Goal: Task Accomplishment & Management: Complete application form

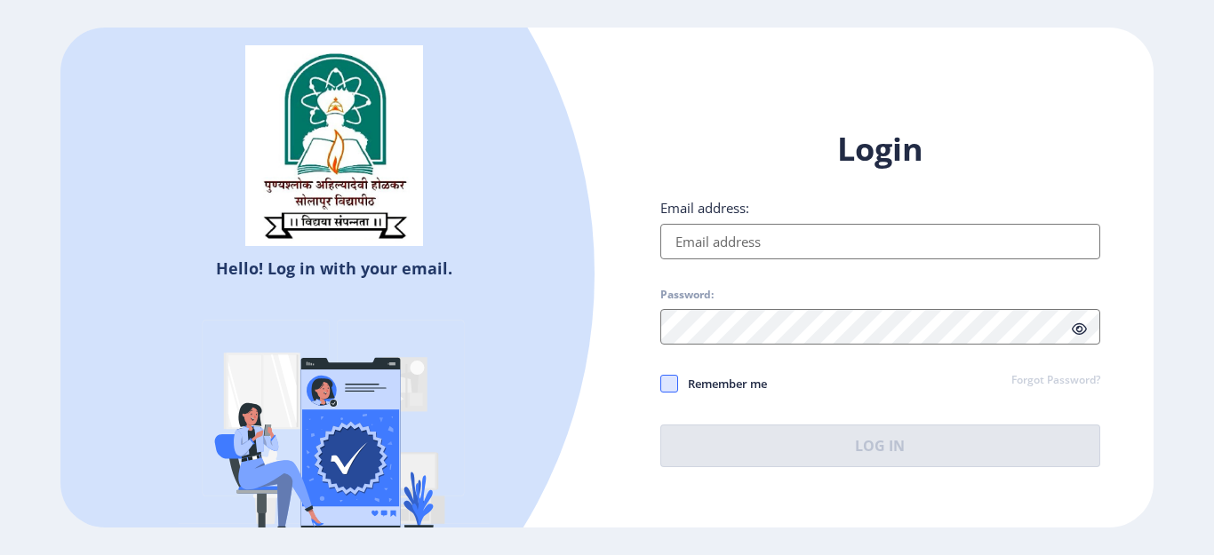
type input "[EMAIL_ADDRESS][DOMAIN_NAME]"
click at [674, 383] on span at bounding box center [669, 384] width 18 height 18
click at [661, 384] on input "Remember me" at bounding box center [660, 384] width 1 height 1
checkbox input "true"
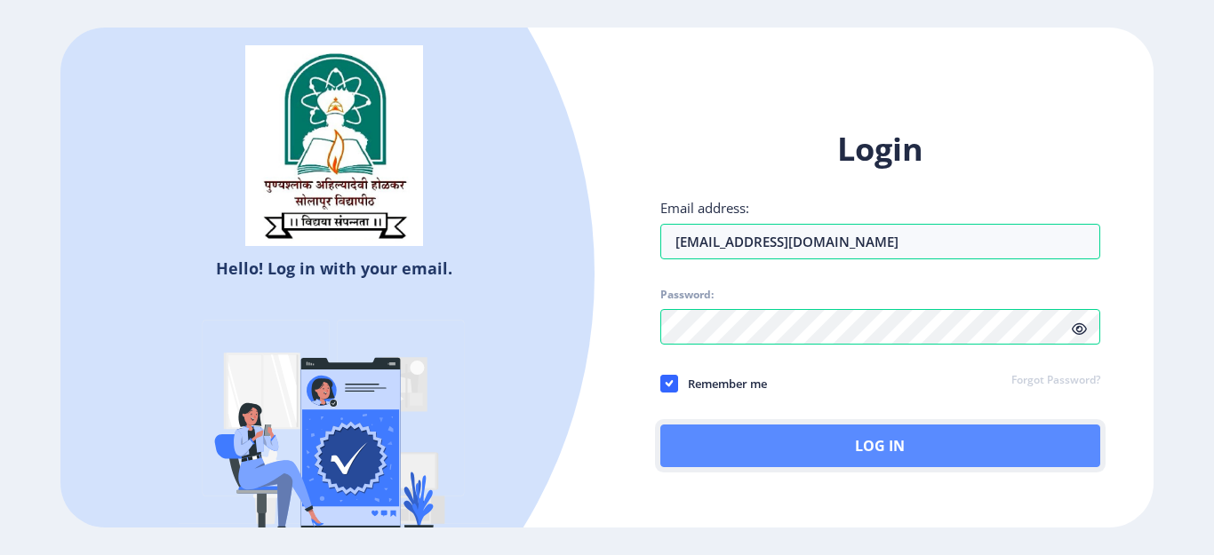
click at [731, 434] on button "Log In" at bounding box center [880, 446] width 440 height 43
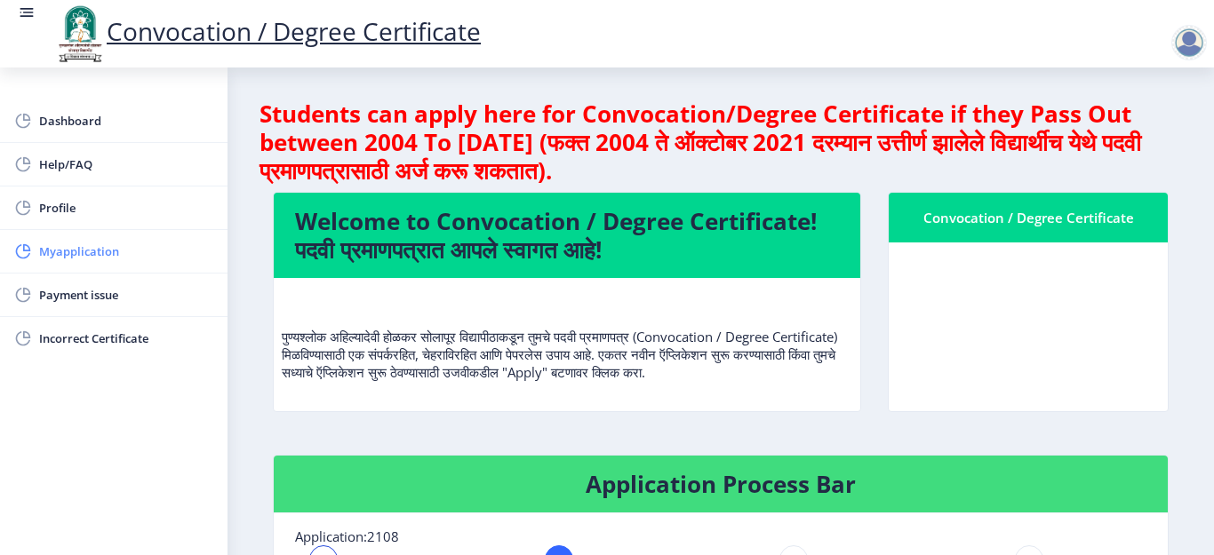
click at [120, 252] on span "Myapplication" at bounding box center [126, 251] width 174 height 21
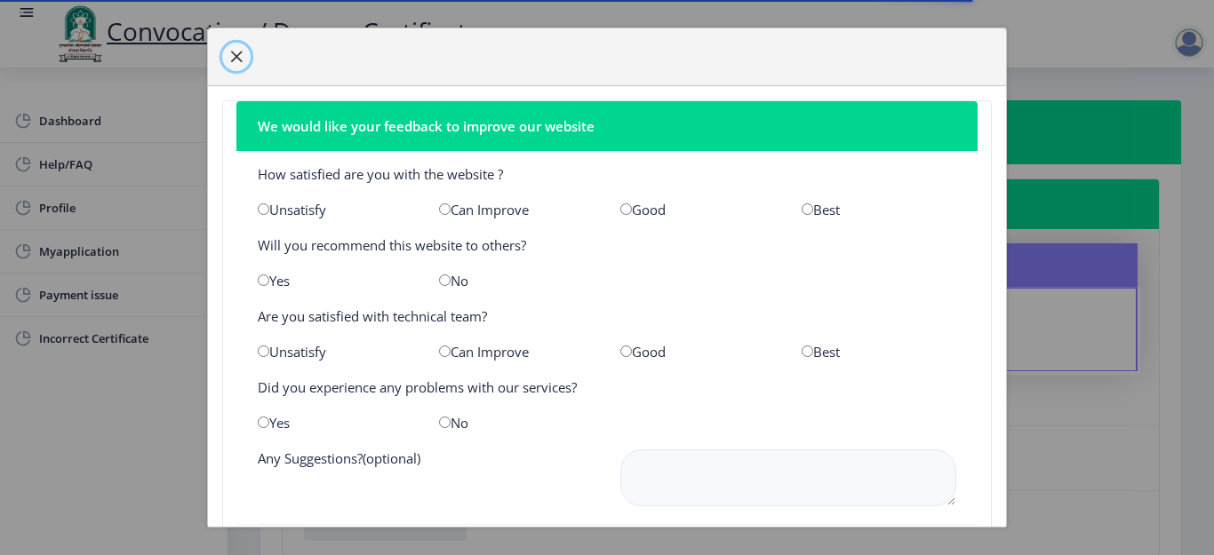
click at [242, 63] on span "button" at bounding box center [236, 57] width 14 height 14
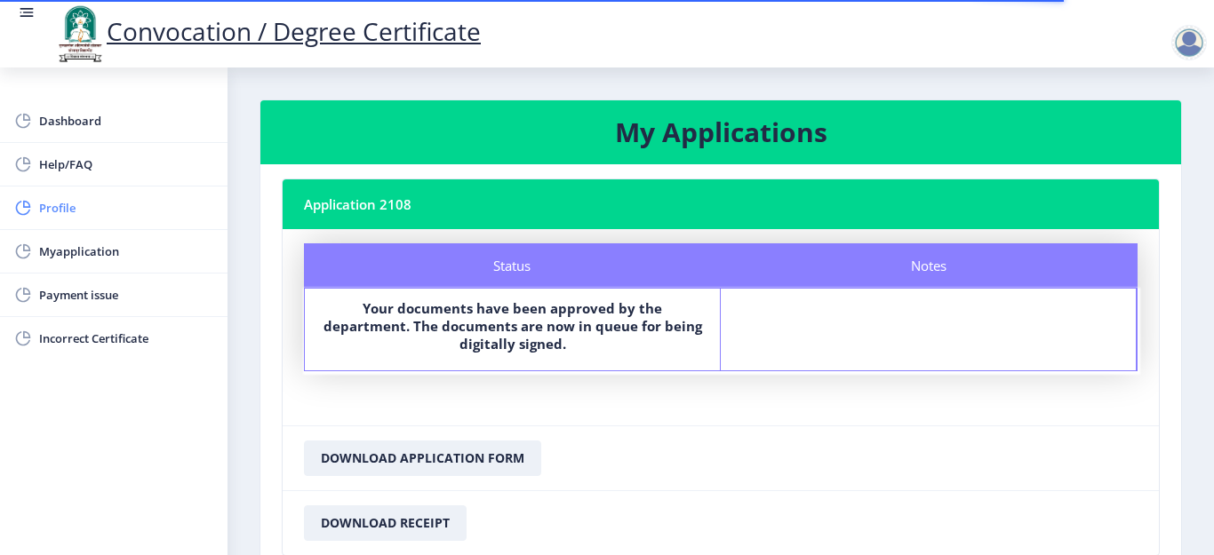
click at [125, 196] on link "Profile" at bounding box center [114, 208] width 228 height 43
select select
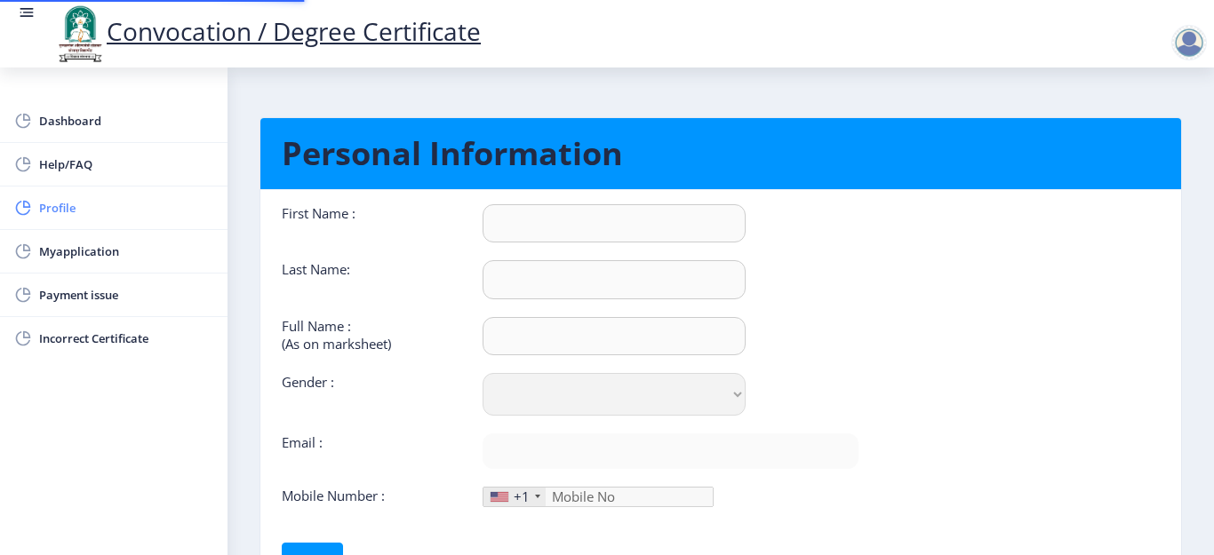
type input "[PERSON_NAME]"
type input "Patil"
type input "[PERSON_NAME]"
select select "[DEMOGRAPHIC_DATA]"
type input "[EMAIL_ADDRESS][DOMAIN_NAME]"
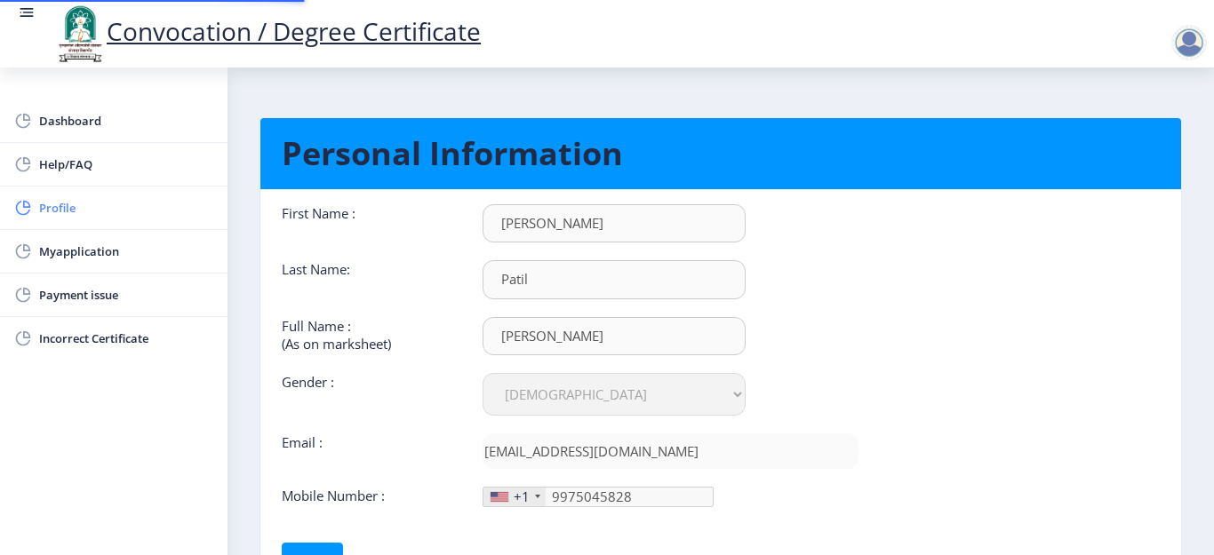
type input "[PHONE_NUMBER]"
click at [931, 393] on nb-card-body "First Name : [PERSON_NAME] Last Name: Patil Full Name : (As on marksheet) [PERS…" at bounding box center [720, 391] width 947 height 403
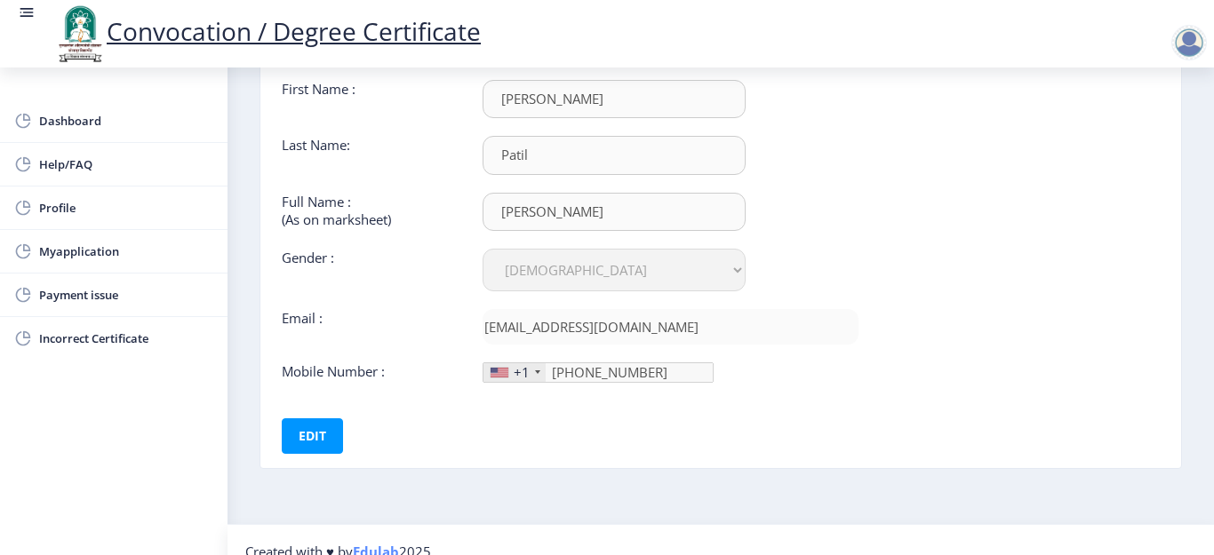
scroll to position [142, 0]
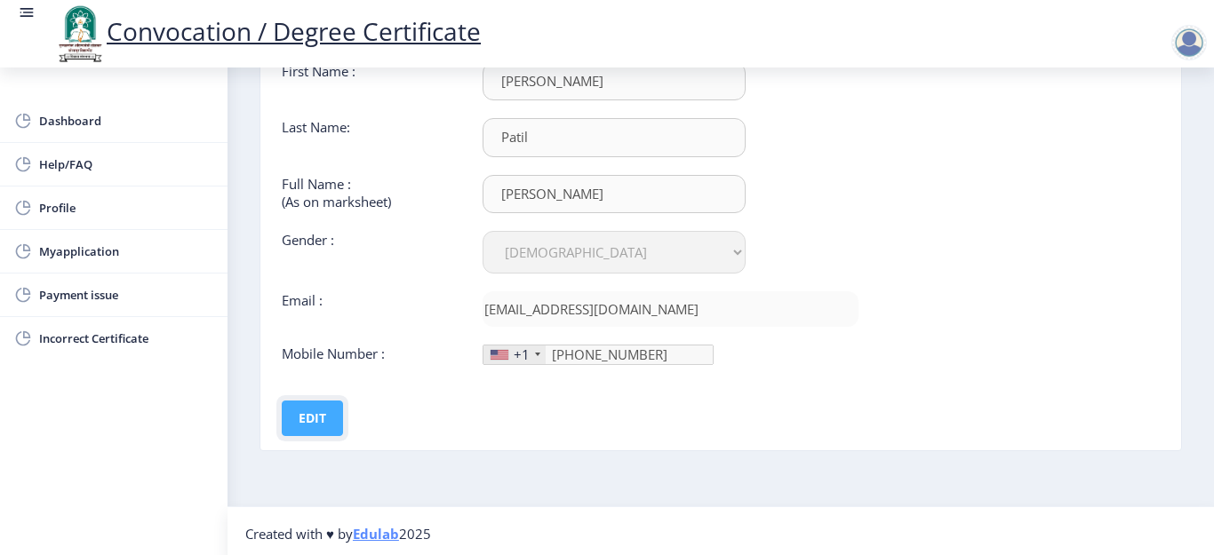
click at [310, 411] on button "Edit" at bounding box center [312, 419] width 61 height 36
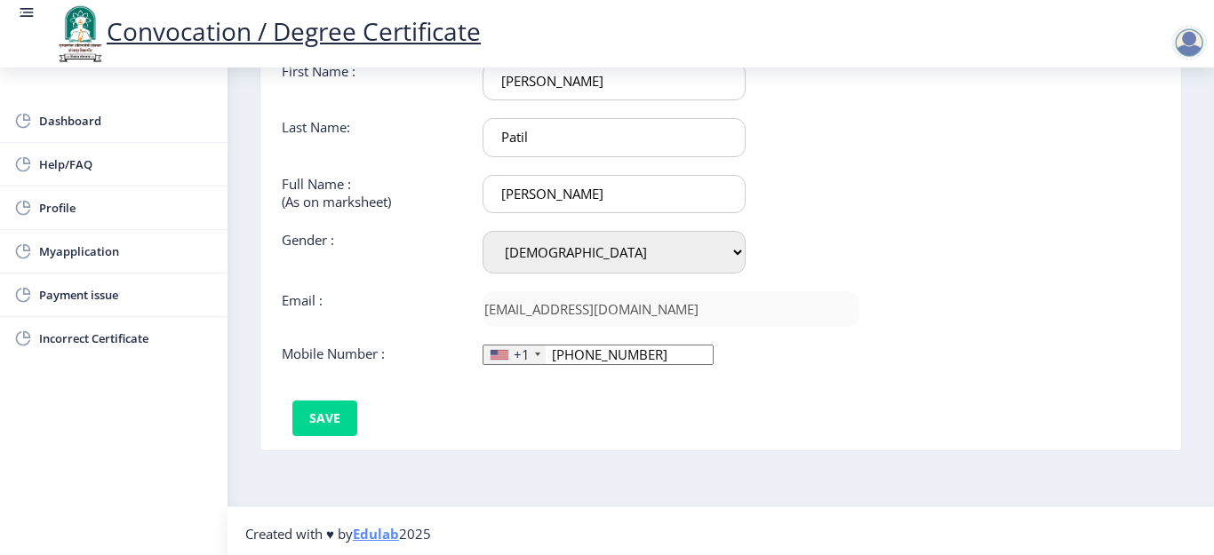
click at [629, 355] on input "[PHONE_NUMBER]" at bounding box center [598, 355] width 231 height 20
click at [535, 357] on div "+1" at bounding box center [514, 355] width 62 height 19
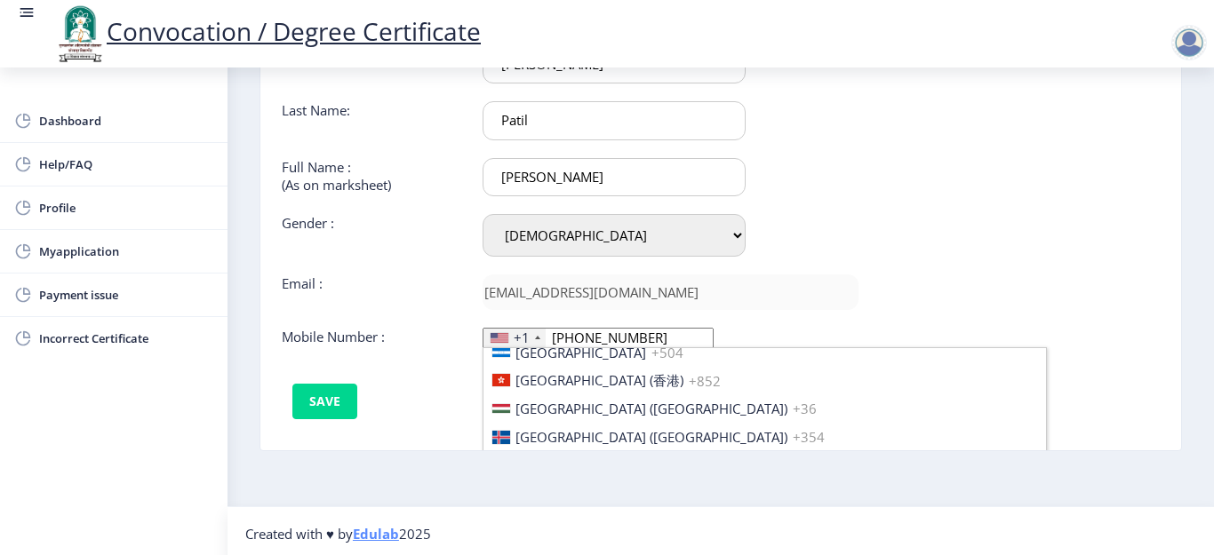
scroll to position [92, 0]
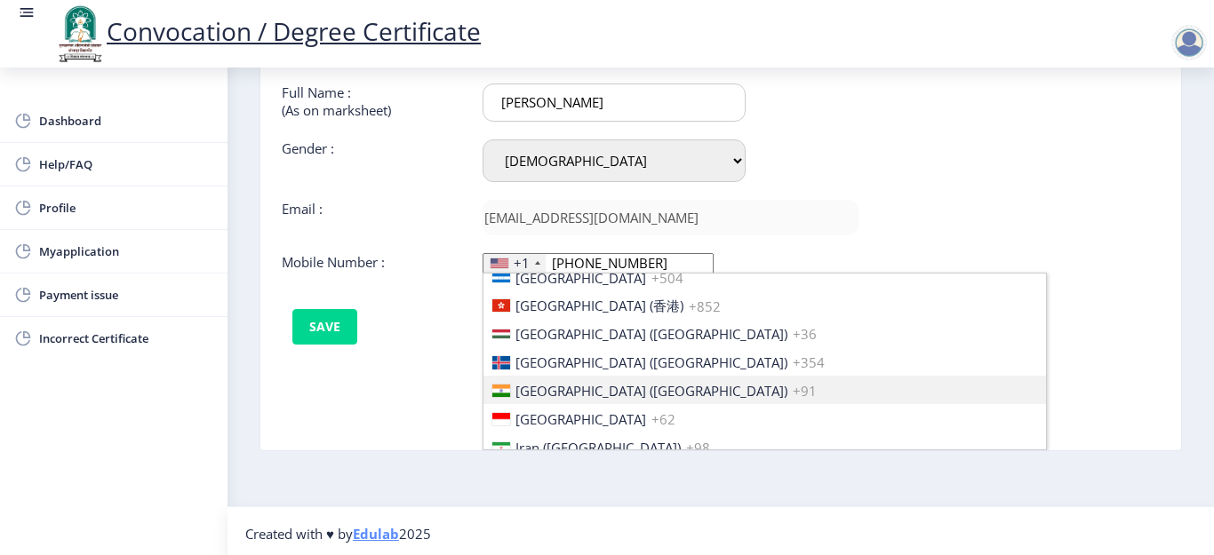
click at [547, 384] on span "[GEOGRAPHIC_DATA] ([GEOGRAPHIC_DATA])" at bounding box center [651, 391] width 272 height 18
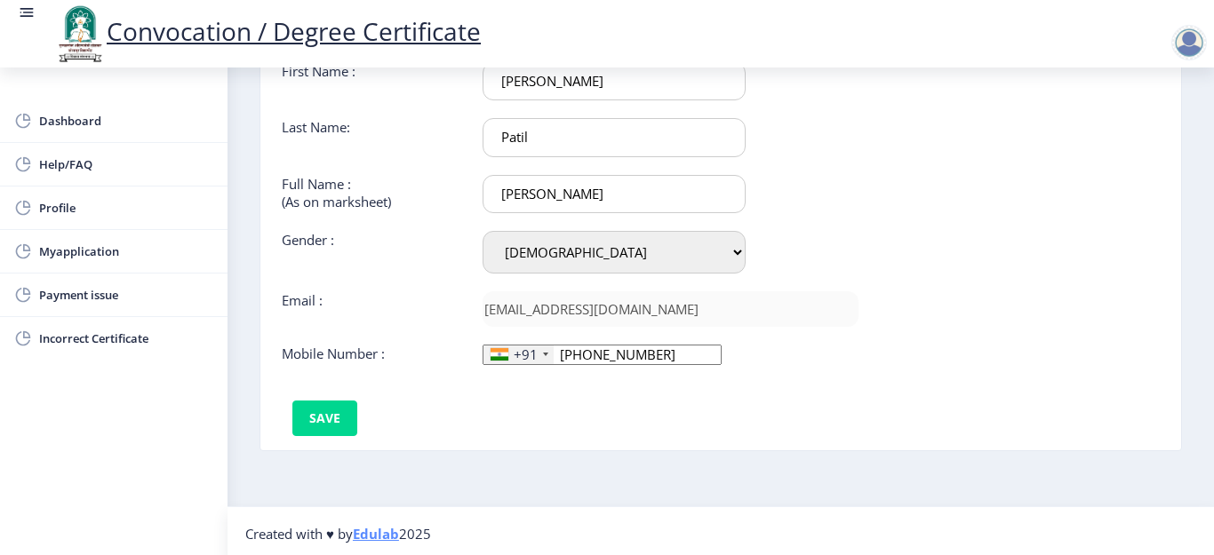
scroll to position [0, 0]
click at [635, 358] on input "[PHONE_NUMBER]" at bounding box center [602, 355] width 239 height 20
type input "9975045828"
click at [318, 421] on button "Save" at bounding box center [324, 419] width 65 height 36
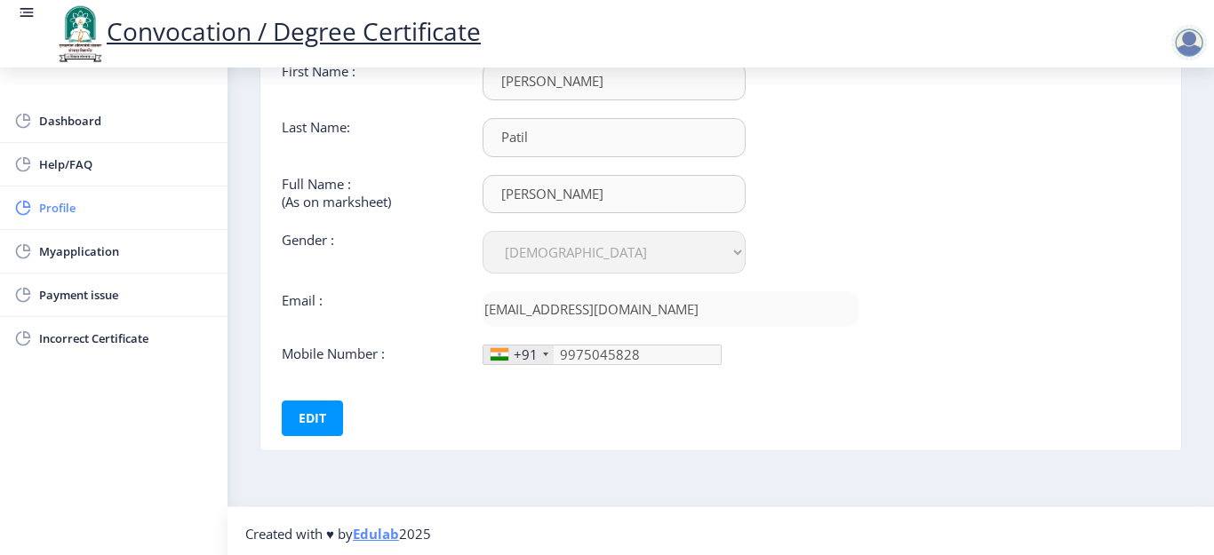
click at [74, 199] on span "Profile" at bounding box center [126, 207] width 174 height 21
click at [107, 126] on span "Dashboard" at bounding box center [126, 120] width 174 height 21
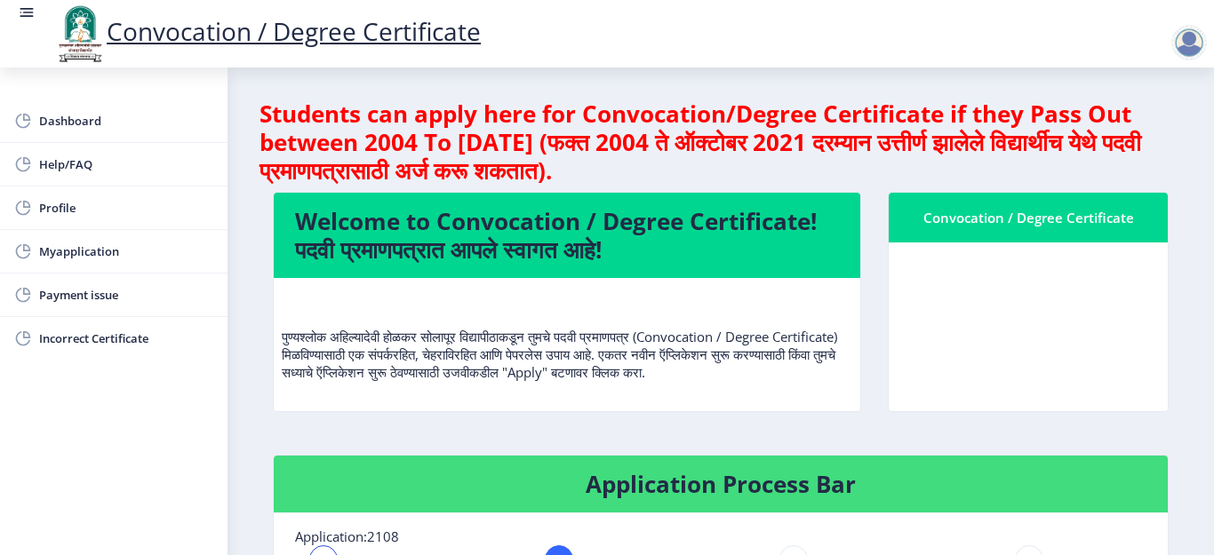
click at [328, 411] on nb-card-body "पुण्यश्लोक अहिल्यादेवी होळकर सोलापूर विद्यापीठाकडून तुमचे पदवी प्रमाणपत्र (Conv…" at bounding box center [567, 344] width 587 height 133
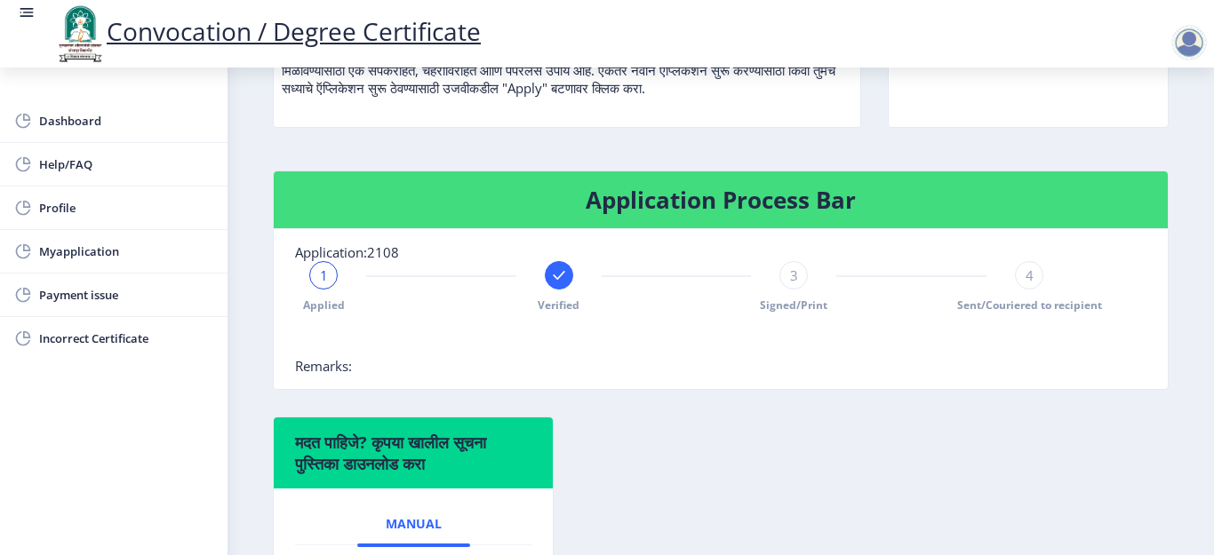
scroll to position [320, 0]
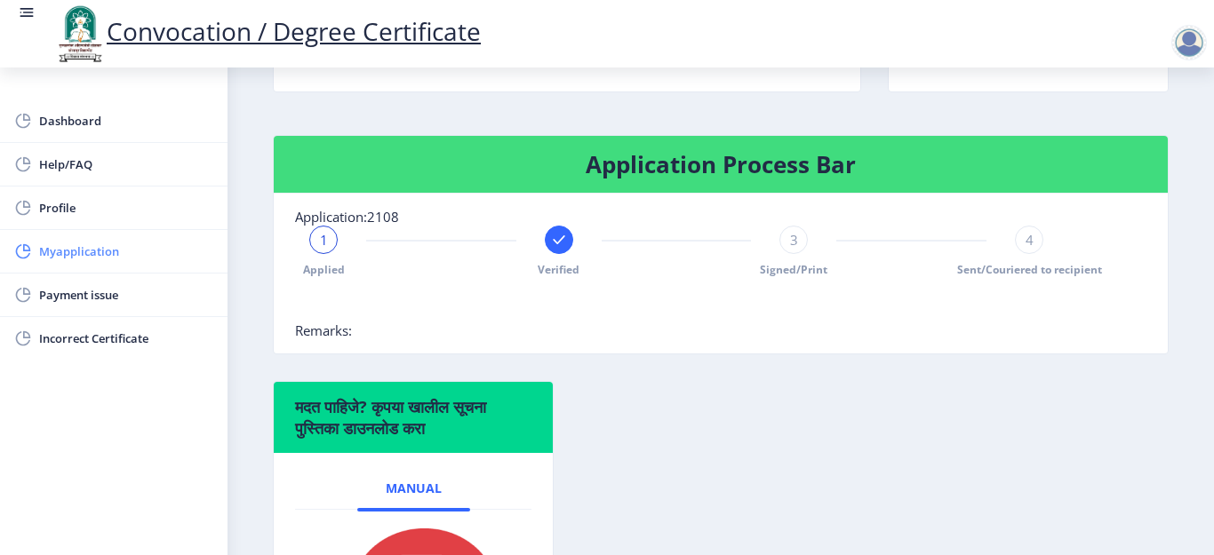
click at [97, 241] on span "Myapplication" at bounding box center [126, 251] width 174 height 21
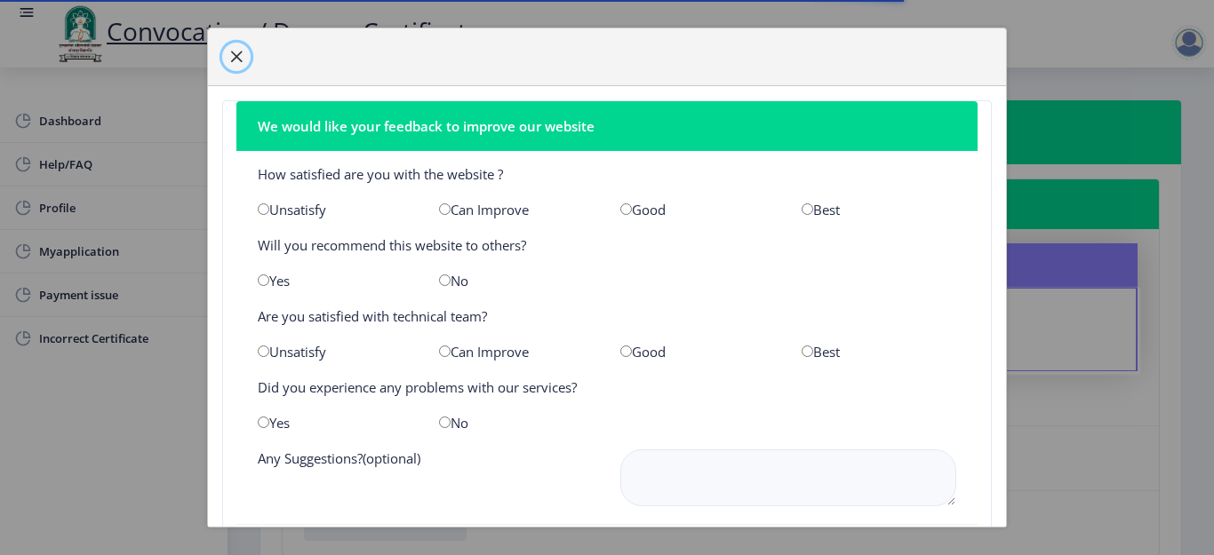
click at [233, 53] on span "button" at bounding box center [236, 57] width 14 height 14
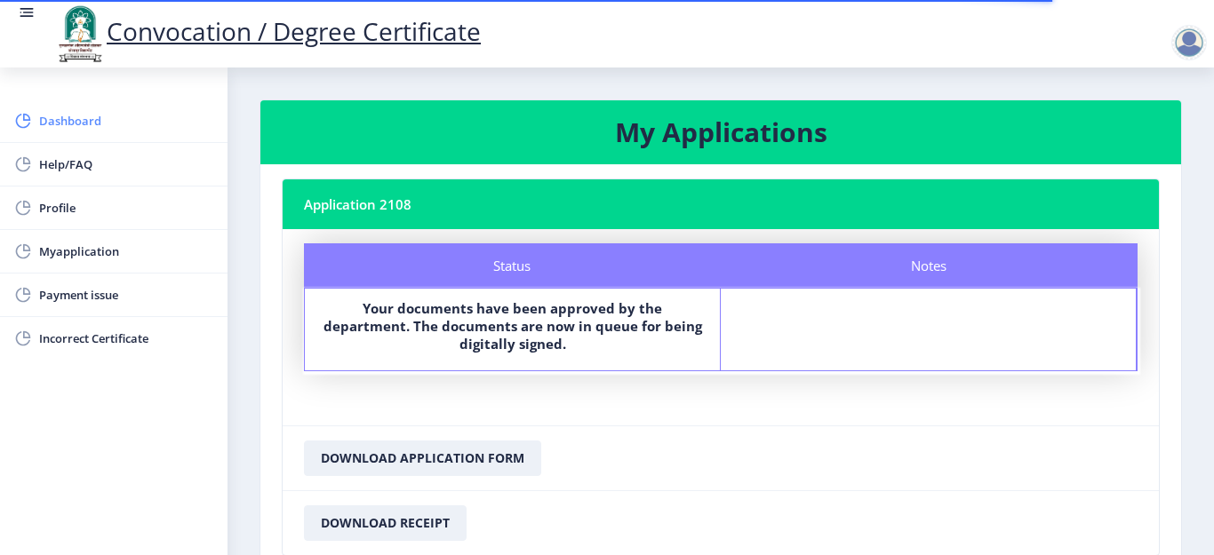
click at [98, 132] on link "Dashboard" at bounding box center [114, 121] width 228 height 43
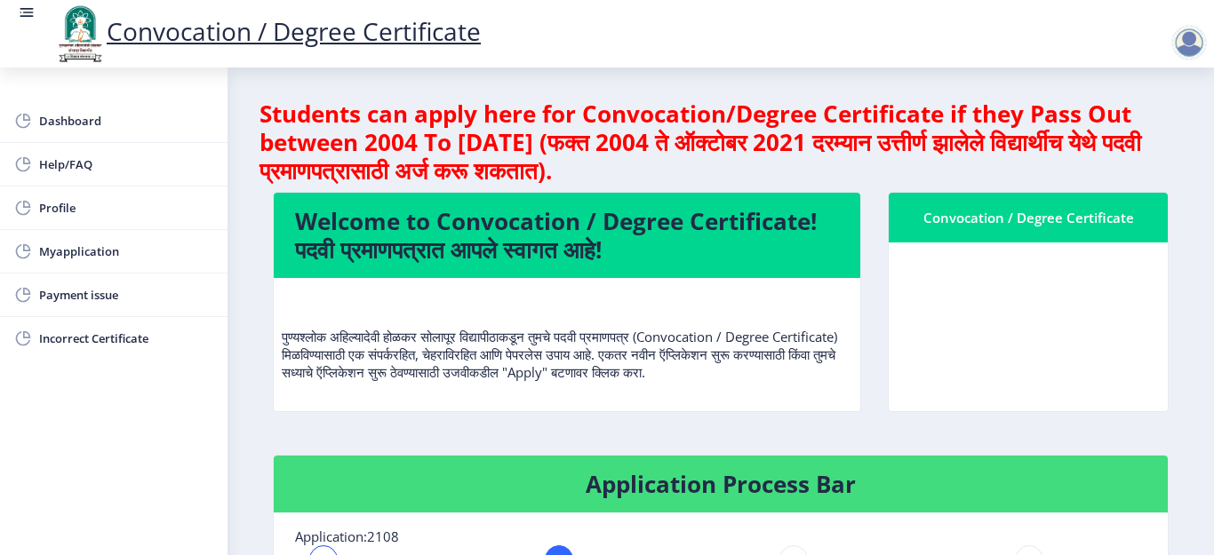
click at [242, 265] on nb-layout-column "Students can apply here for Convocation/Degree Certificate if they Pass Out bet…" at bounding box center [721, 561] width 987 height 986
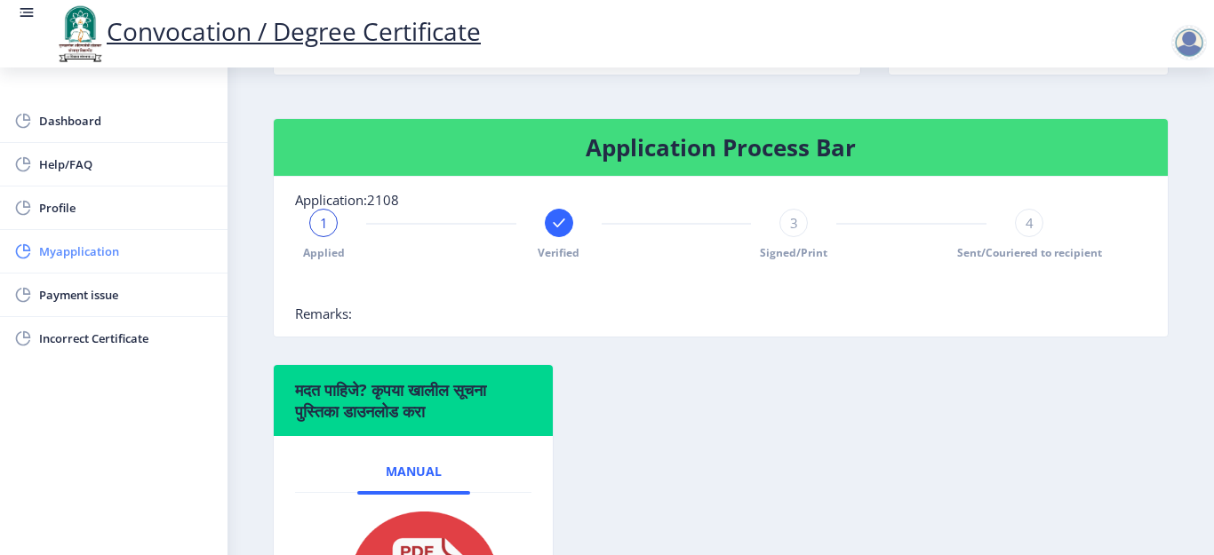
scroll to position [214, 0]
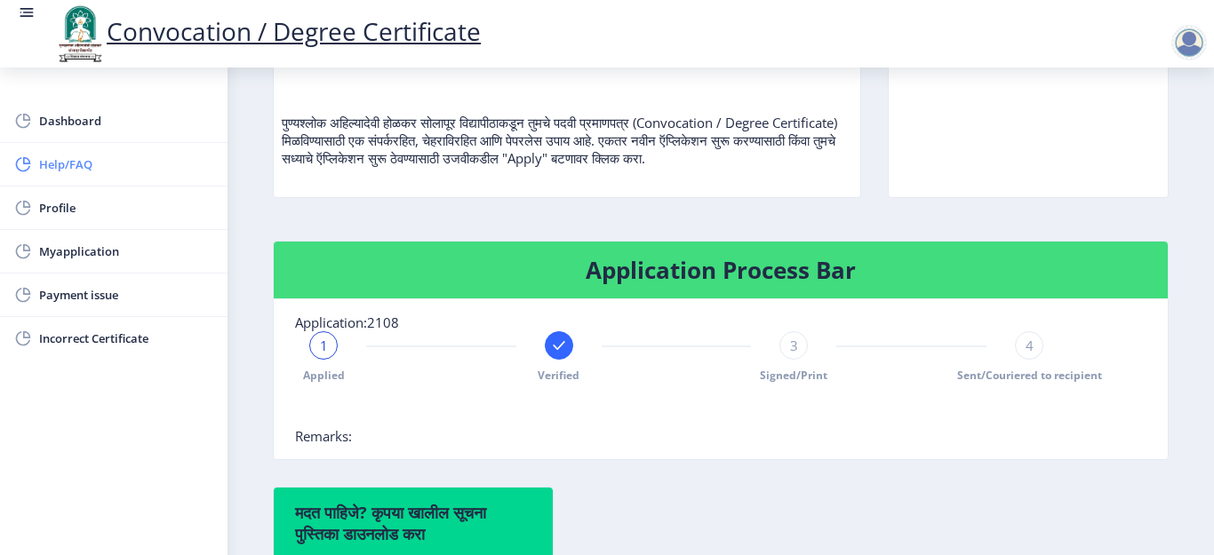
click at [76, 166] on span "Help/FAQ" at bounding box center [126, 164] width 174 height 21
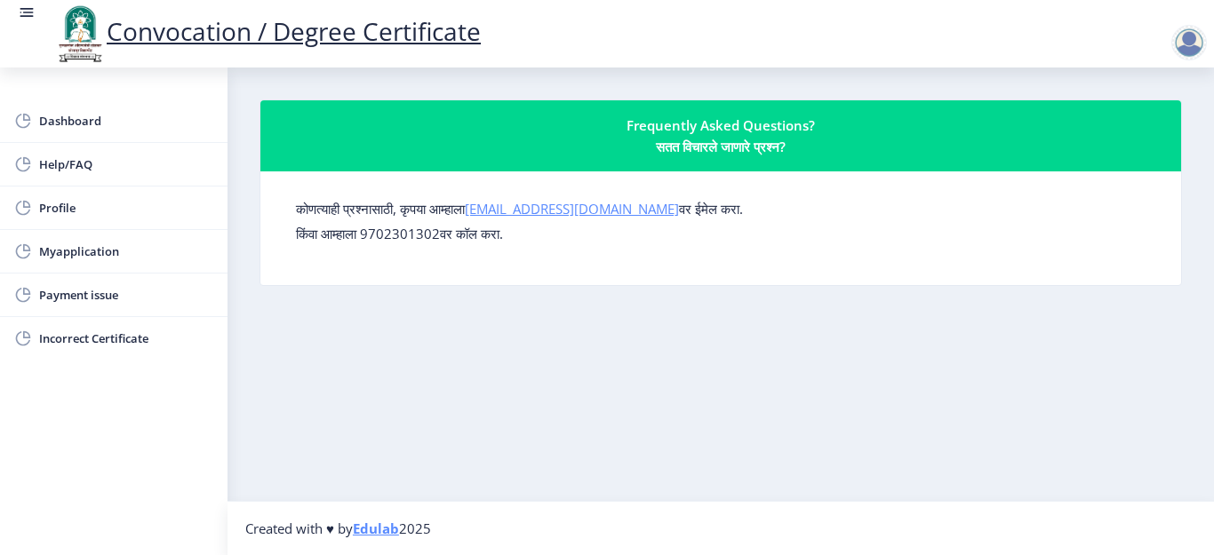
click at [580, 207] on link "[EMAIL_ADDRESS][DOMAIN_NAME]" at bounding box center [572, 209] width 214 height 18
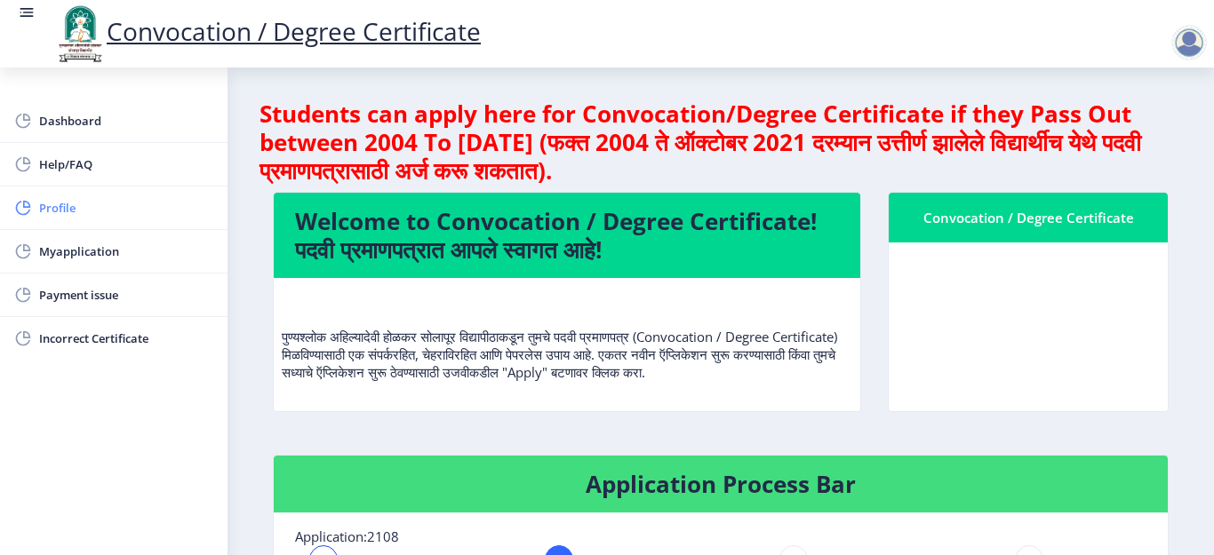
click at [63, 215] on span "Profile" at bounding box center [126, 207] width 174 height 21
select select
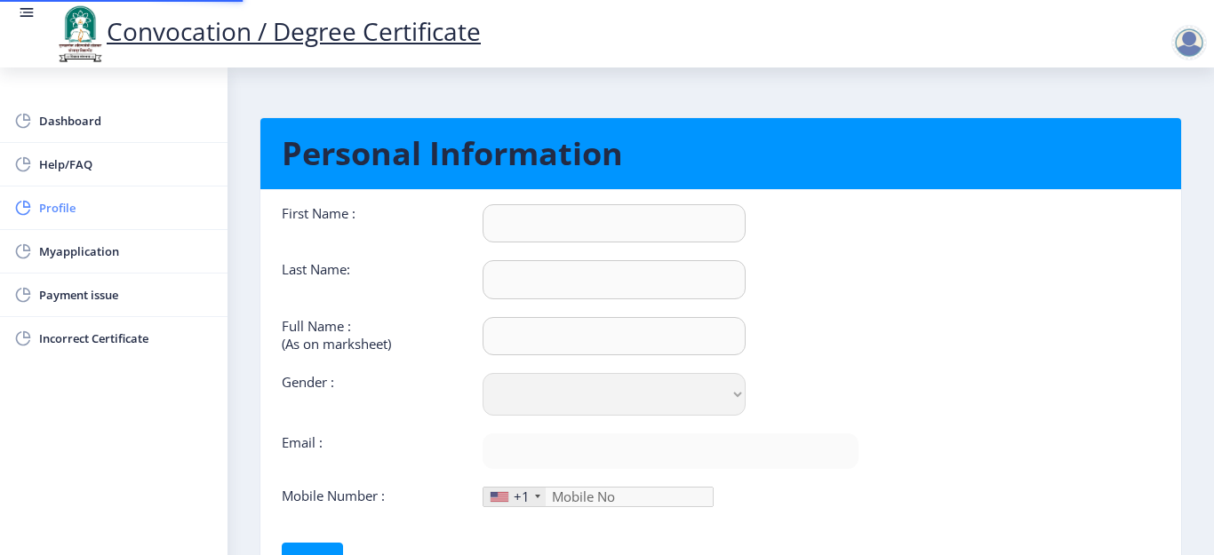
type input "[PERSON_NAME]"
type input "Patil"
type input "[PERSON_NAME]"
select select "[DEMOGRAPHIC_DATA]"
type input "[EMAIL_ADDRESS][DOMAIN_NAME]"
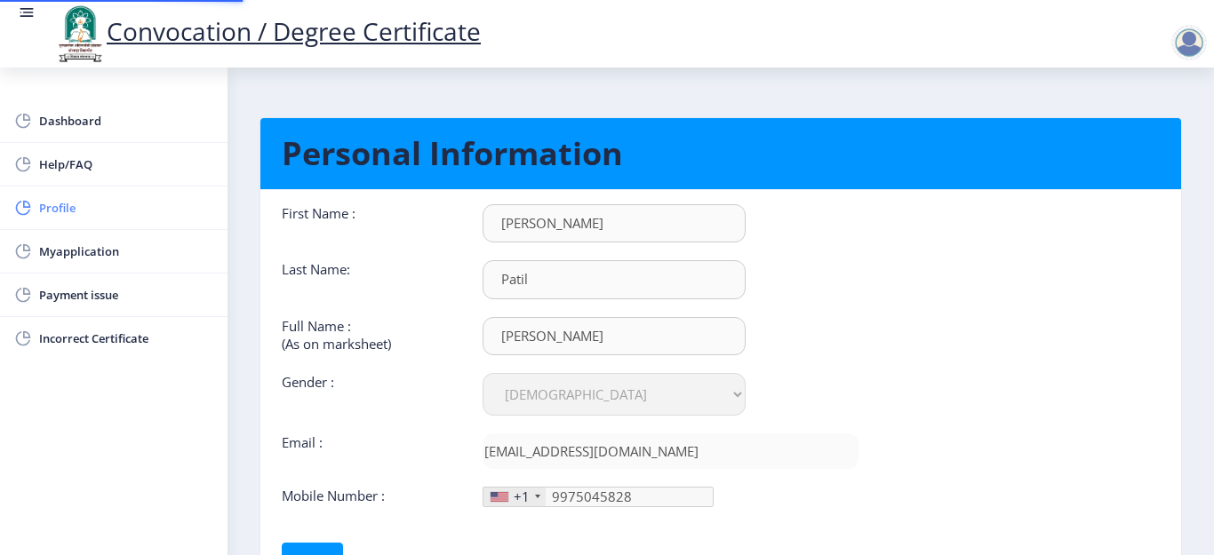
type input "[PHONE_NUMBER]"
click at [639, 515] on div "First Name : [PERSON_NAME] Last Name: Patil Full Name : (As on marksheet) [PERS…" at bounding box center [569, 391] width 603 height 374
click at [83, 254] on span "Myapplication" at bounding box center [126, 251] width 174 height 21
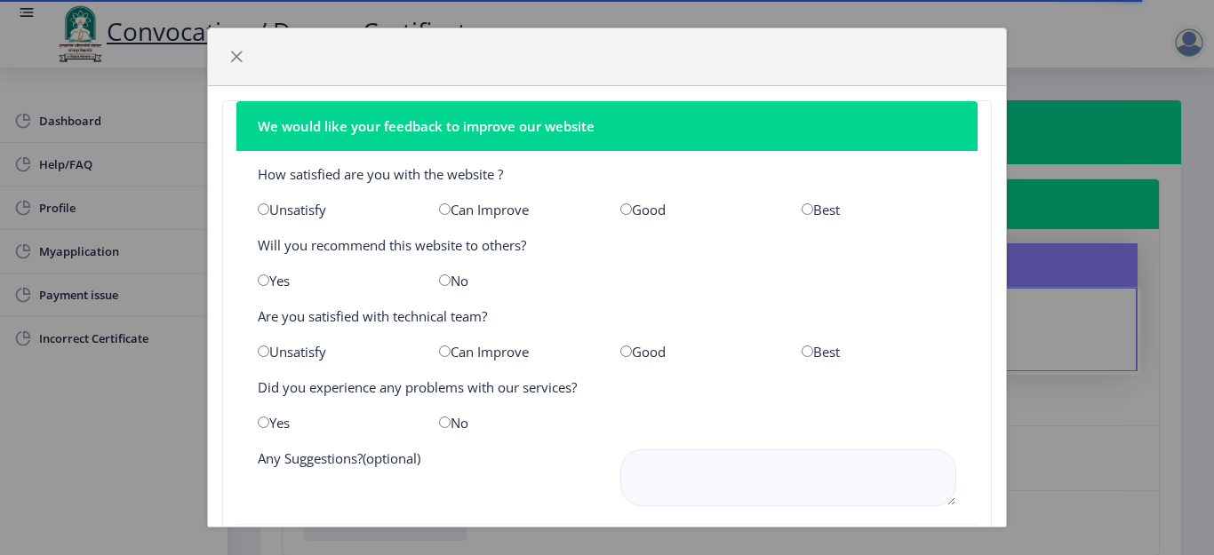
click at [623, 212] on input "radio" at bounding box center [626, 210] width 12 height 12
radio input "true"
click at [268, 286] on input "radio" at bounding box center [264, 281] width 12 height 12
radio input "true"
click at [620, 354] on input "radio" at bounding box center [626, 352] width 12 height 12
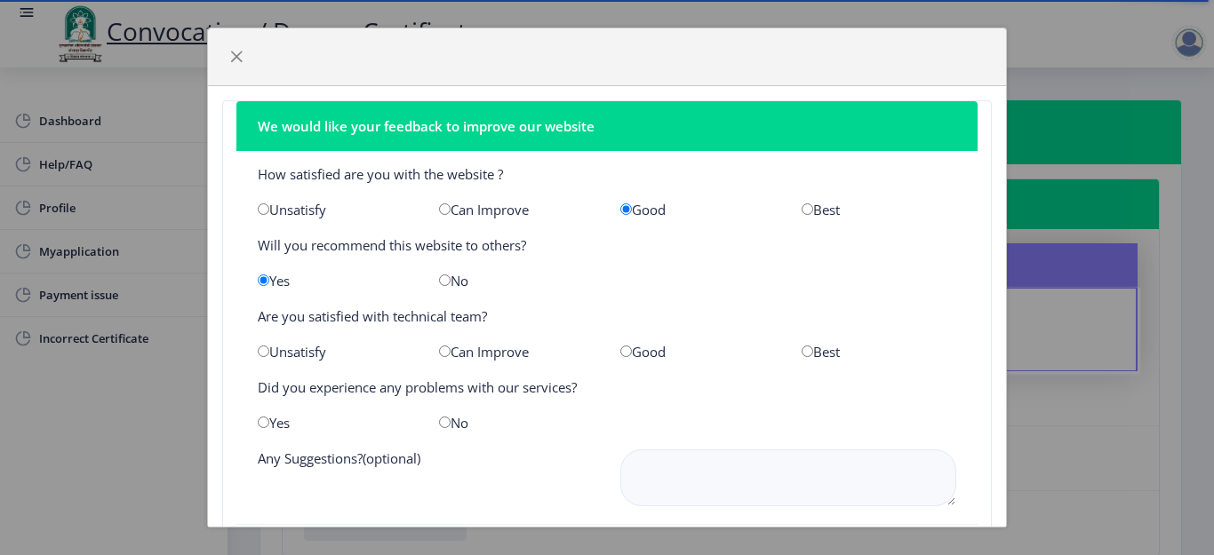
radio input "true"
click at [260, 423] on input "radio" at bounding box center [264, 423] width 12 height 12
radio input "true"
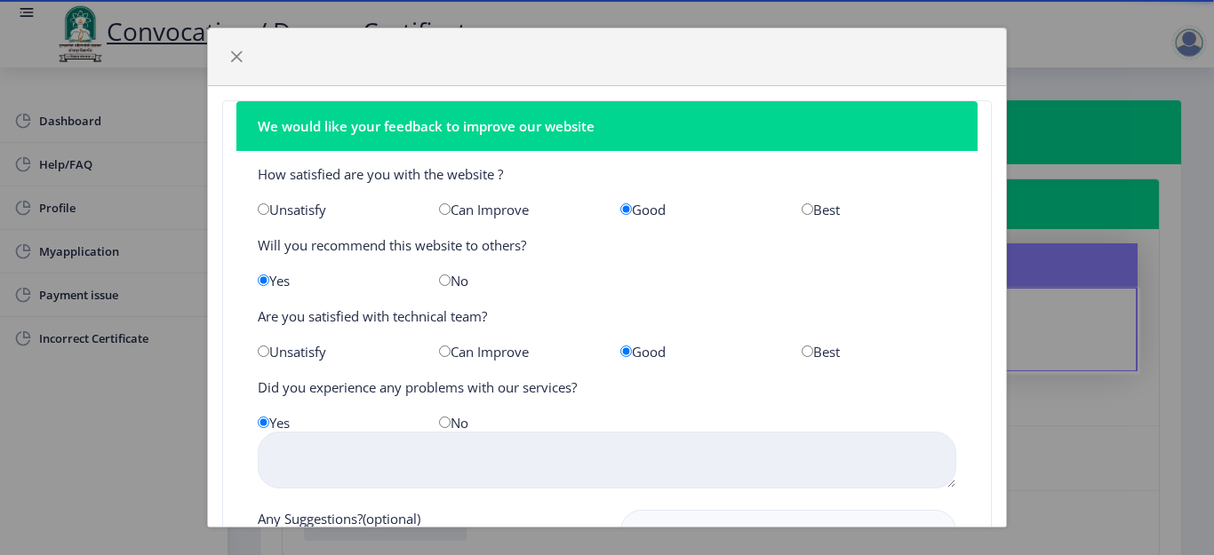
click at [292, 479] on textarea at bounding box center [607, 460] width 699 height 57
click at [379, 447] on textarea "mobile number" at bounding box center [607, 460] width 699 height 57
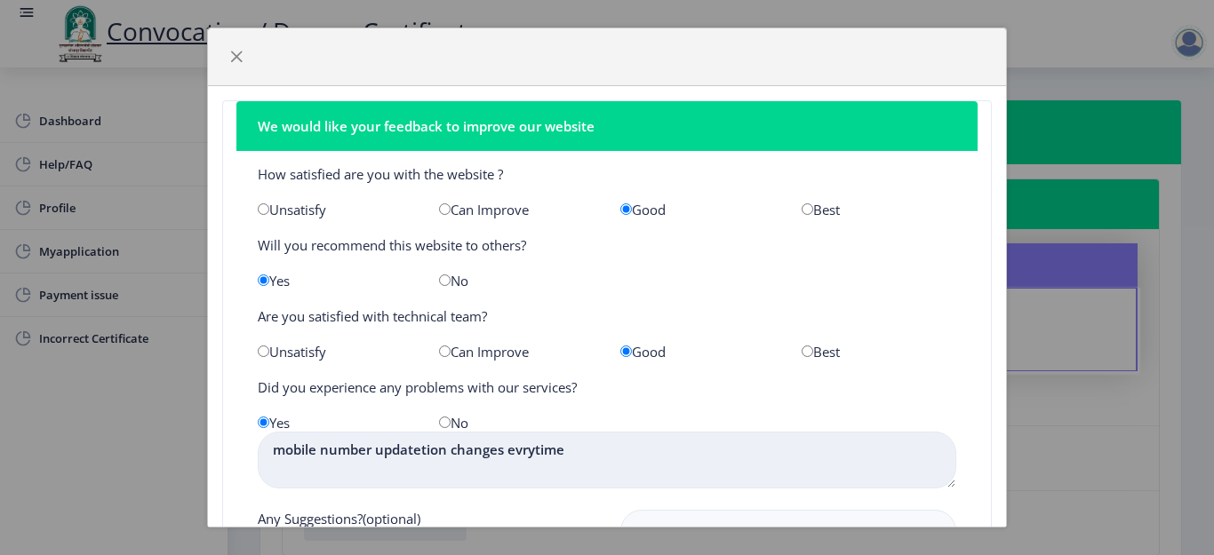
click at [522, 452] on textarea "mobile number updatetion changes evrytime" at bounding box center [607, 460] width 699 height 57
click at [583, 455] on textarea "mobile number updatetion changes everytime" at bounding box center [607, 460] width 699 height 57
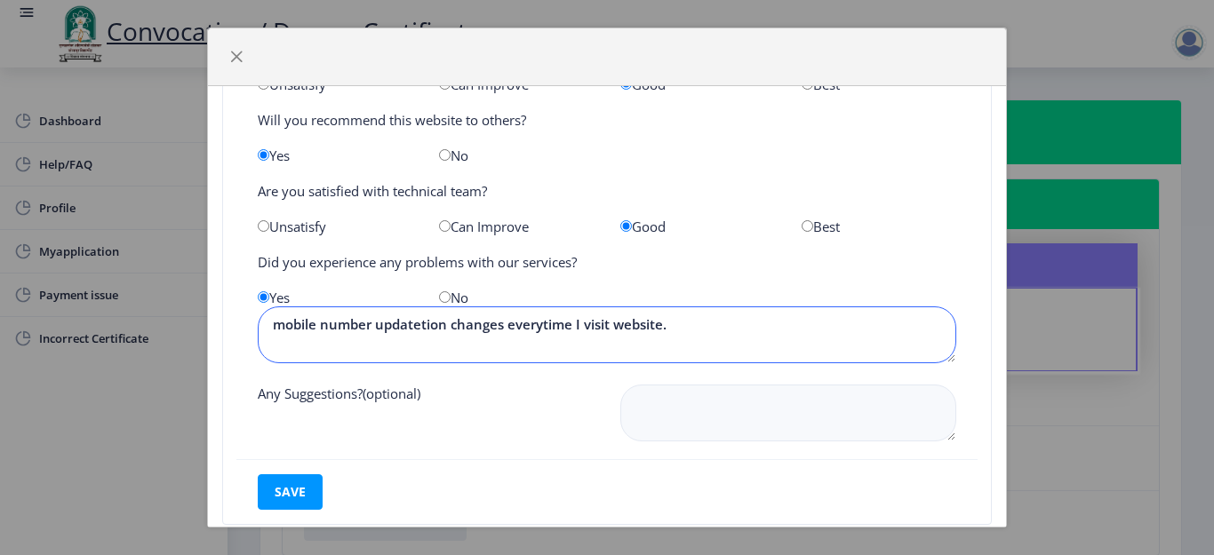
scroll to position [133, 0]
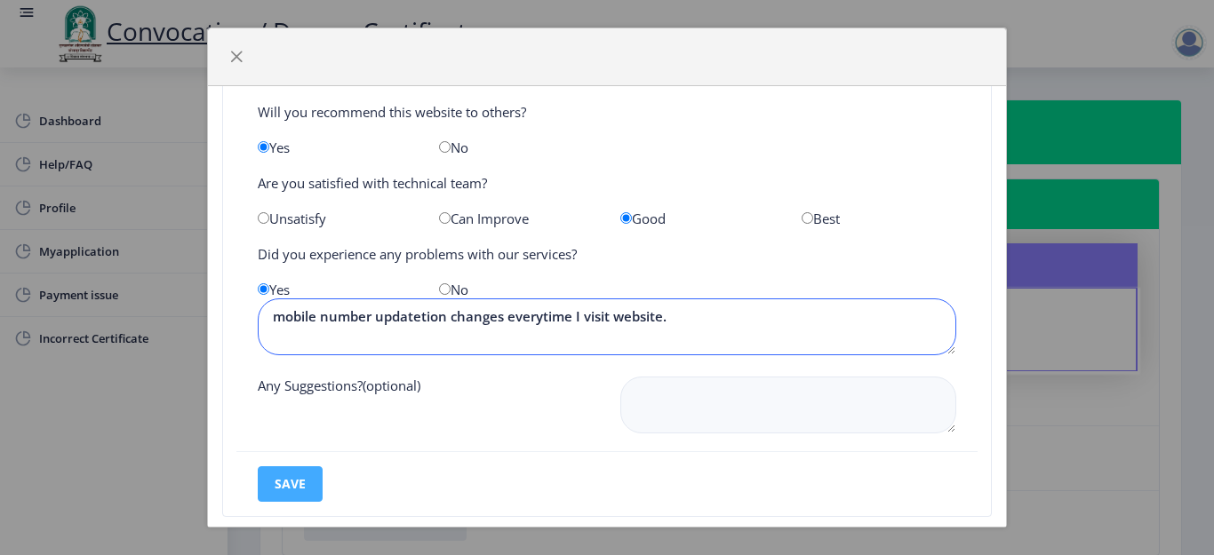
type textarea "mobile number updatetion changes everytime I visit website."
click at [298, 471] on button "save" at bounding box center [290, 485] width 65 height 36
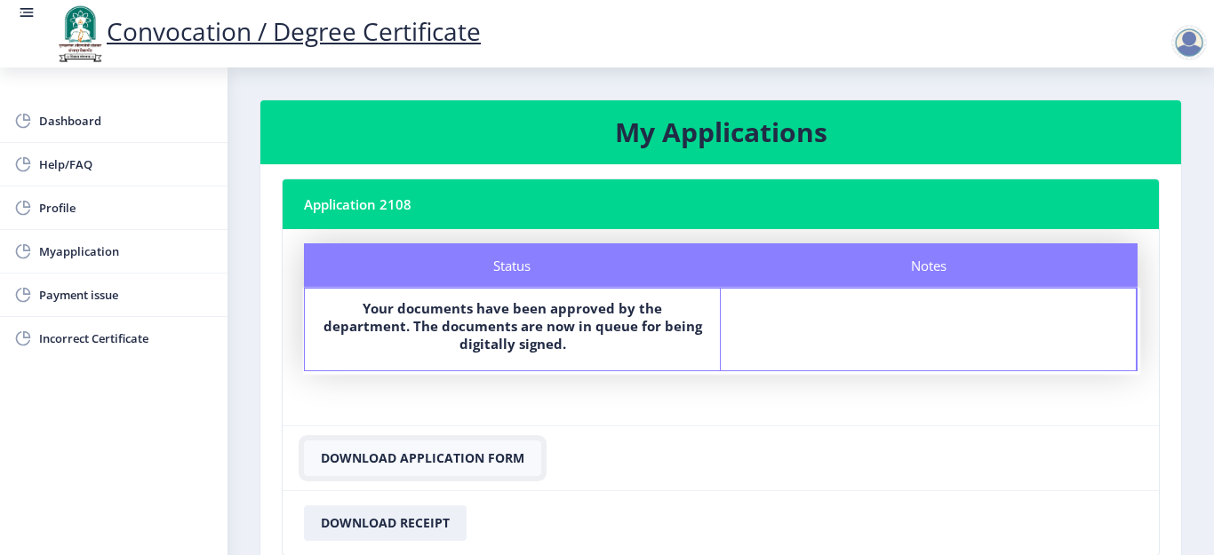
click at [371, 468] on button "Download Application Form" at bounding box center [422, 459] width 237 height 36
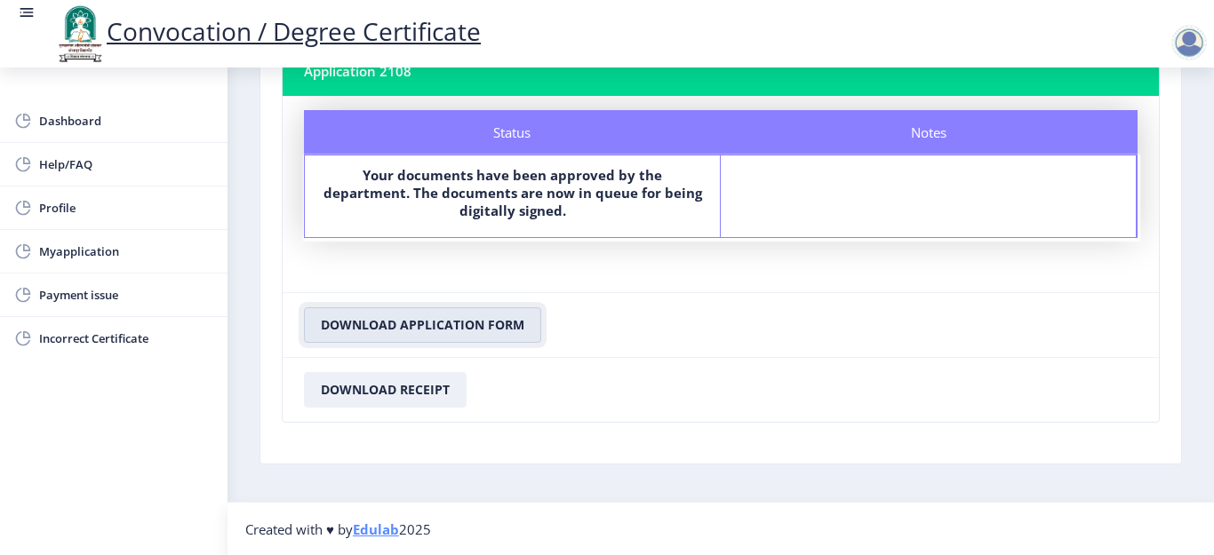
scroll to position [134, 0]
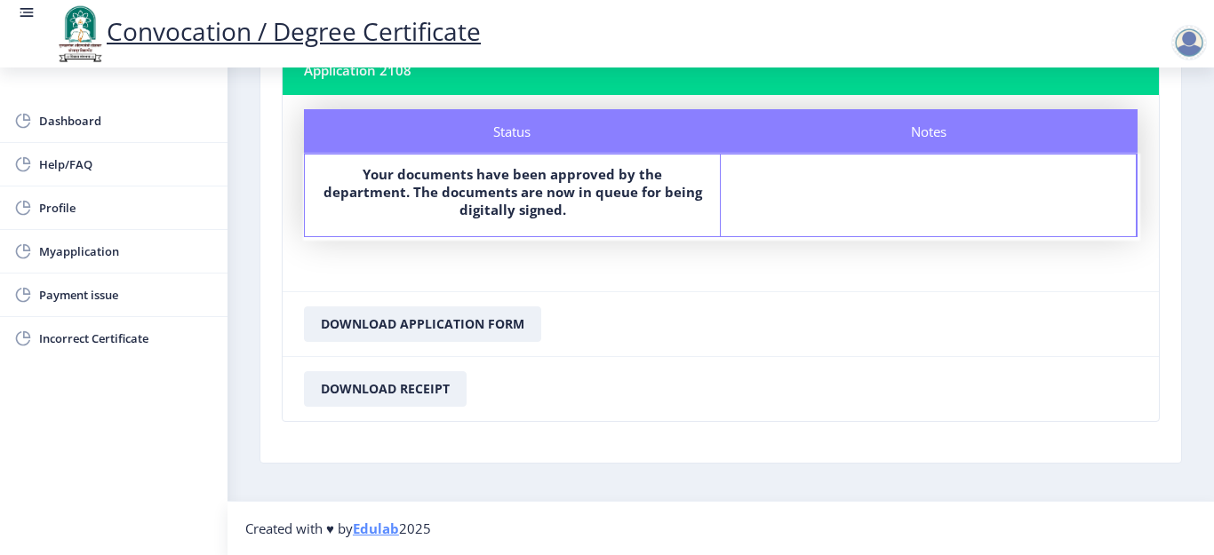
click at [1182, 42] on div at bounding box center [1189, 43] width 36 height 36
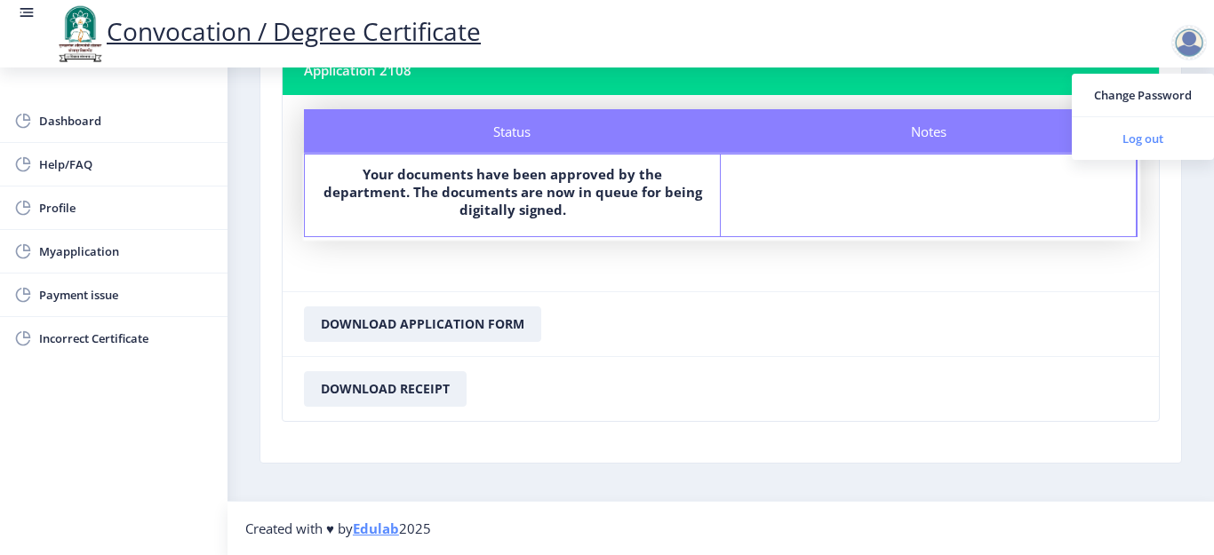
click at [1157, 136] on span "Log out" at bounding box center [1143, 138] width 114 height 21
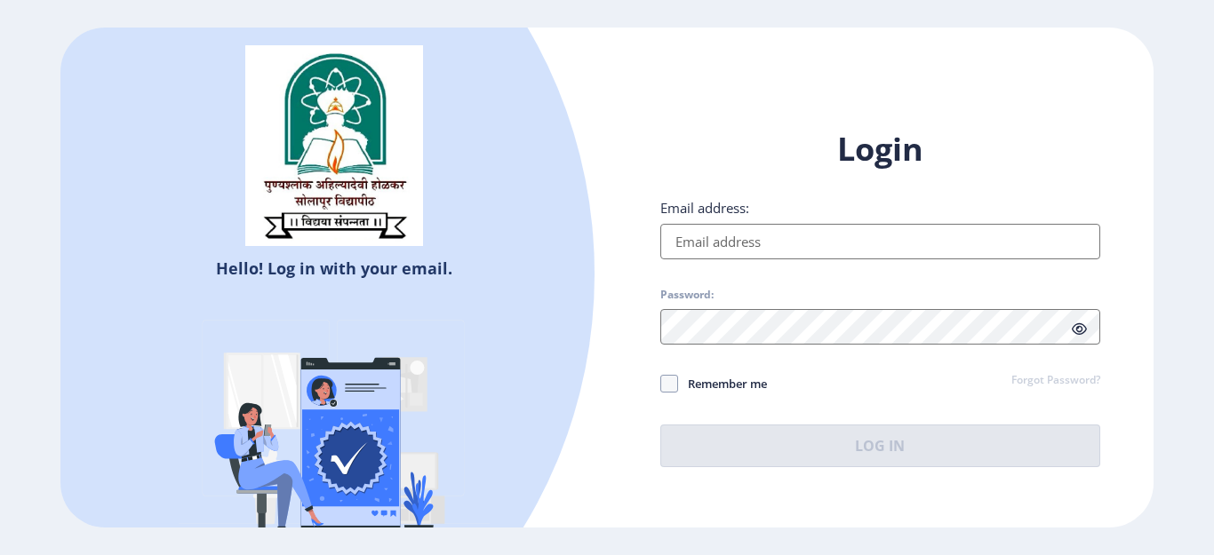
type input "[EMAIL_ADDRESS][DOMAIN_NAME]"
